Goal: Task Accomplishment & Management: Manage account settings

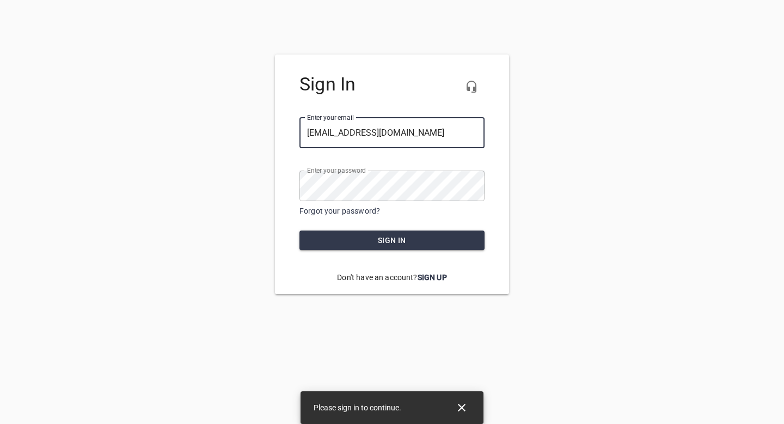
click at [485, 133] on div at bounding box center [485, 133] width 0 height 0
type input "[EMAIL_ADDRESS][DOMAIN_NAME]"
click at [402, 246] on span "Sign in" at bounding box center [392, 241] width 168 height 14
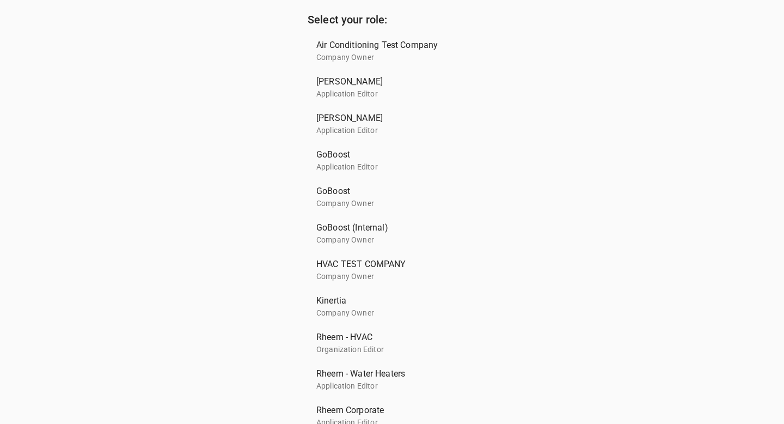
click at [395, 172] on p "Application Editor" at bounding box center [387, 166] width 143 height 11
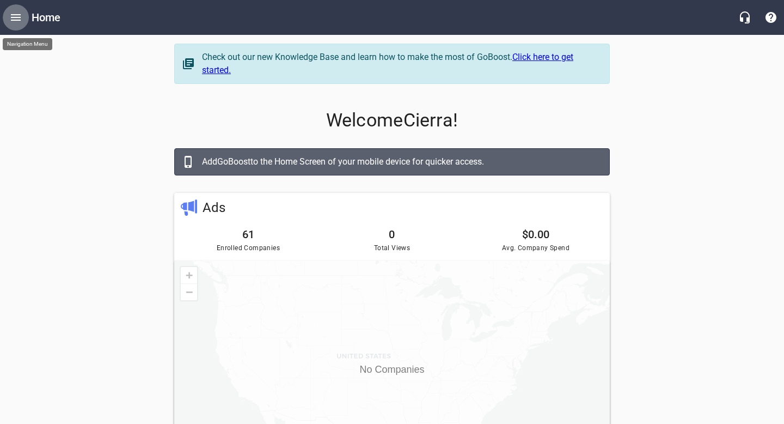
click at [13, 19] on icon "Open drawer" at bounding box center [15, 17] width 13 height 13
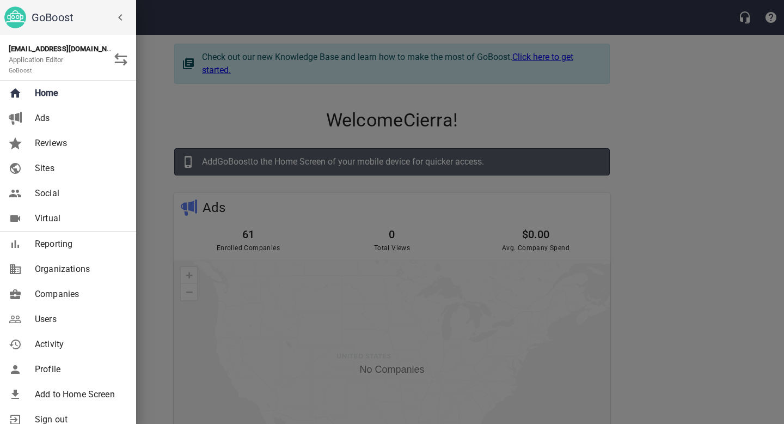
click at [72, 284] on link "Companies" at bounding box center [68, 294] width 136 height 25
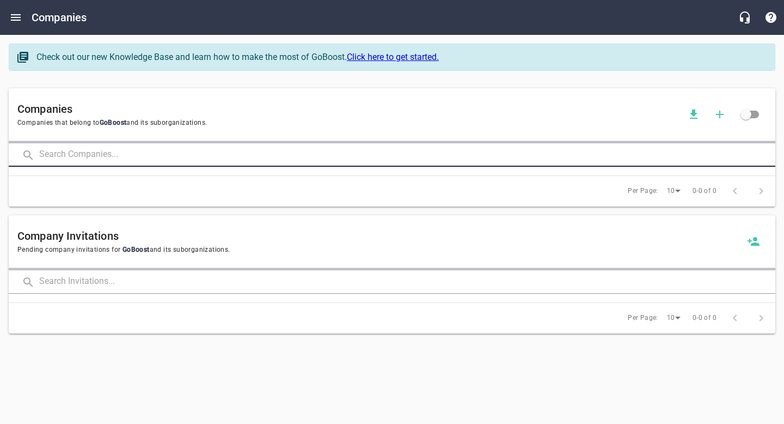
click at [114, 149] on input "text" at bounding box center [407, 154] width 736 height 23
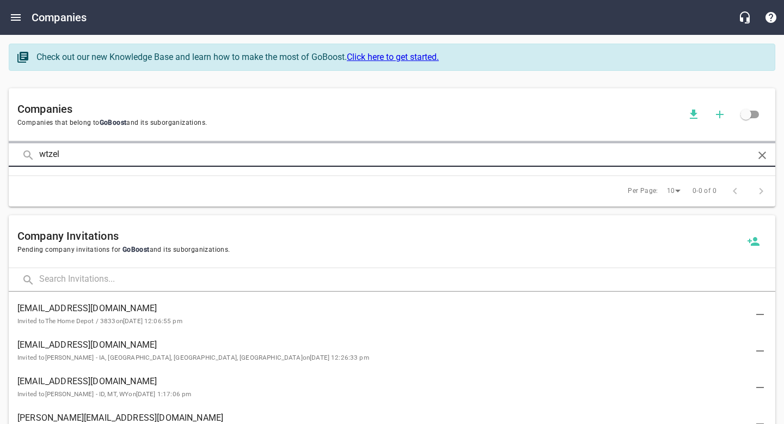
click button at bounding box center [0, 0] width 0 height 0
type input "[PERSON_NAME]"
click button at bounding box center [0, 0] width 0 height 0
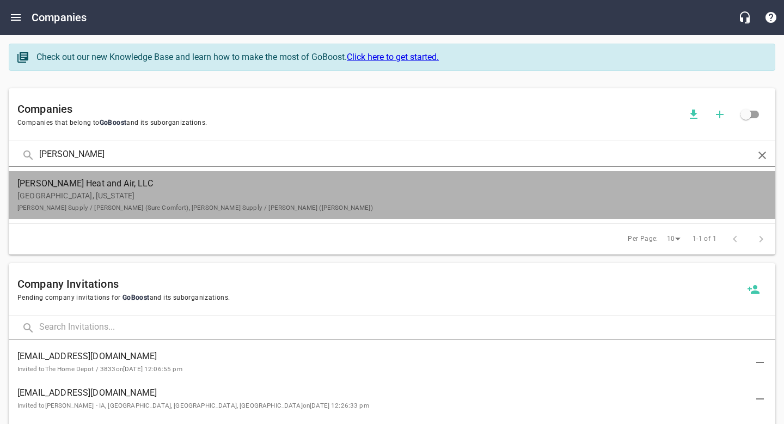
click at [294, 200] on p "[GEOGRAPHIC_DATA], [US_STATE] [PERSON_NAME] Supply / [GEOGRAPHIC_DATA] (Sure Co…" at bounding box center [383, 201] width 732 height 23
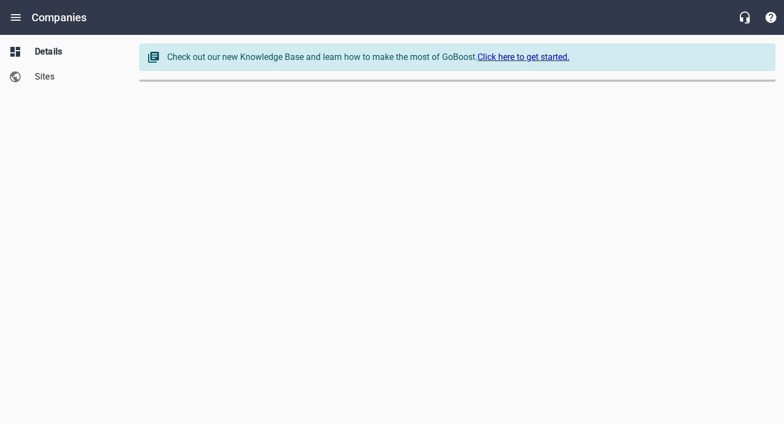
select select "[US_STATE]"
select select "63"
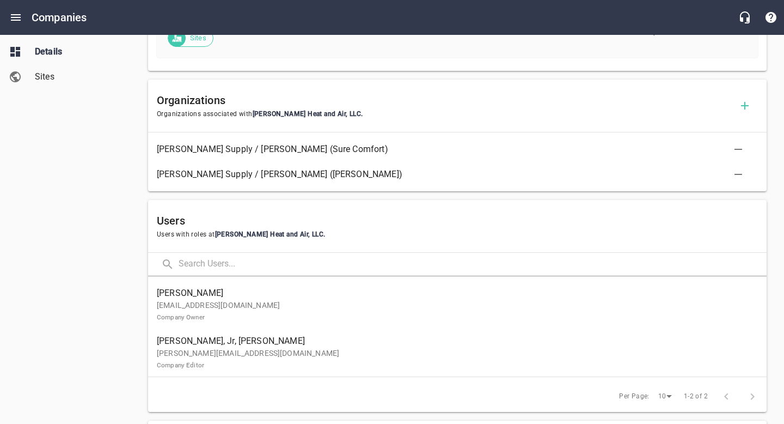
scroll to position [549, 0]
click at [61, 87] on link "Sites" at bounding box center [65, 76] width 131 height 25
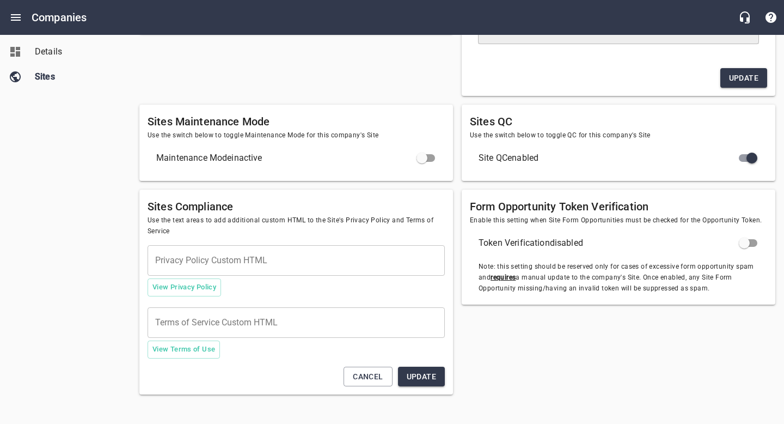
type textarea "<meta name="google-site-verification" content="mAZIAMJD1uCNC33WKxsoTVLRp_PdoA1p…"
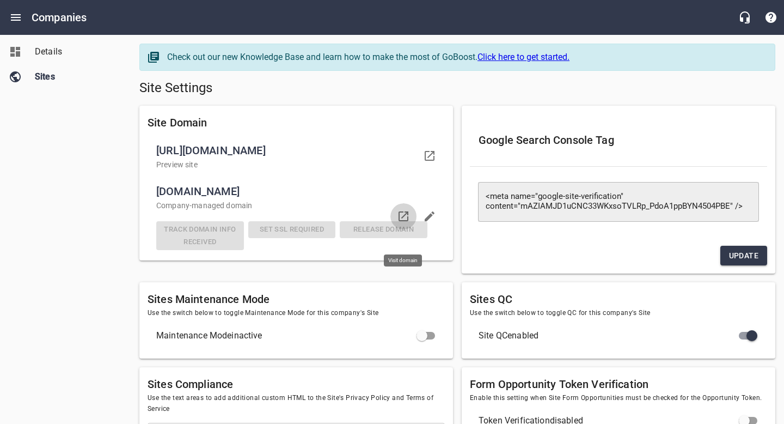
click at [399, 221] on icon at bounding box center [404, 216] width 10 height 10
